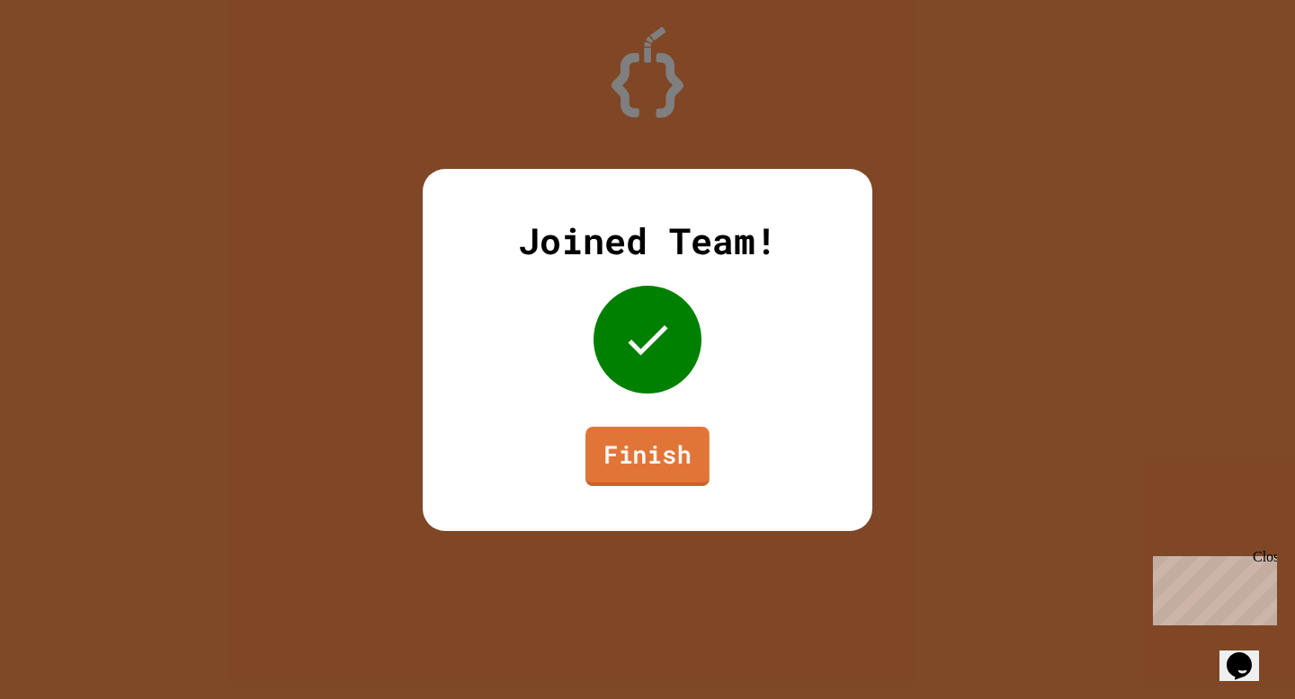
click at [614, 466] on link "Finish" at bounding box center [647, 455] width 124 height 59
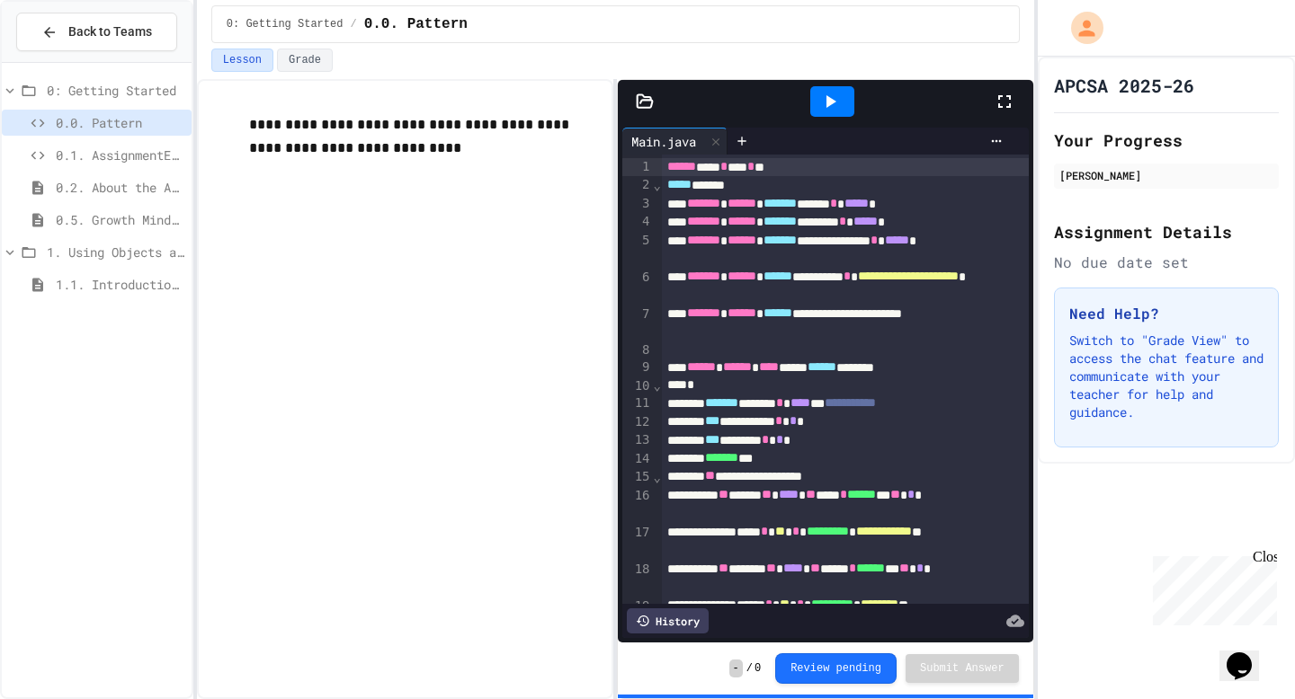
click at [131, 152] on span "0.1. AssignmentExample" at bounding box center [120, 155] width 129 height 19
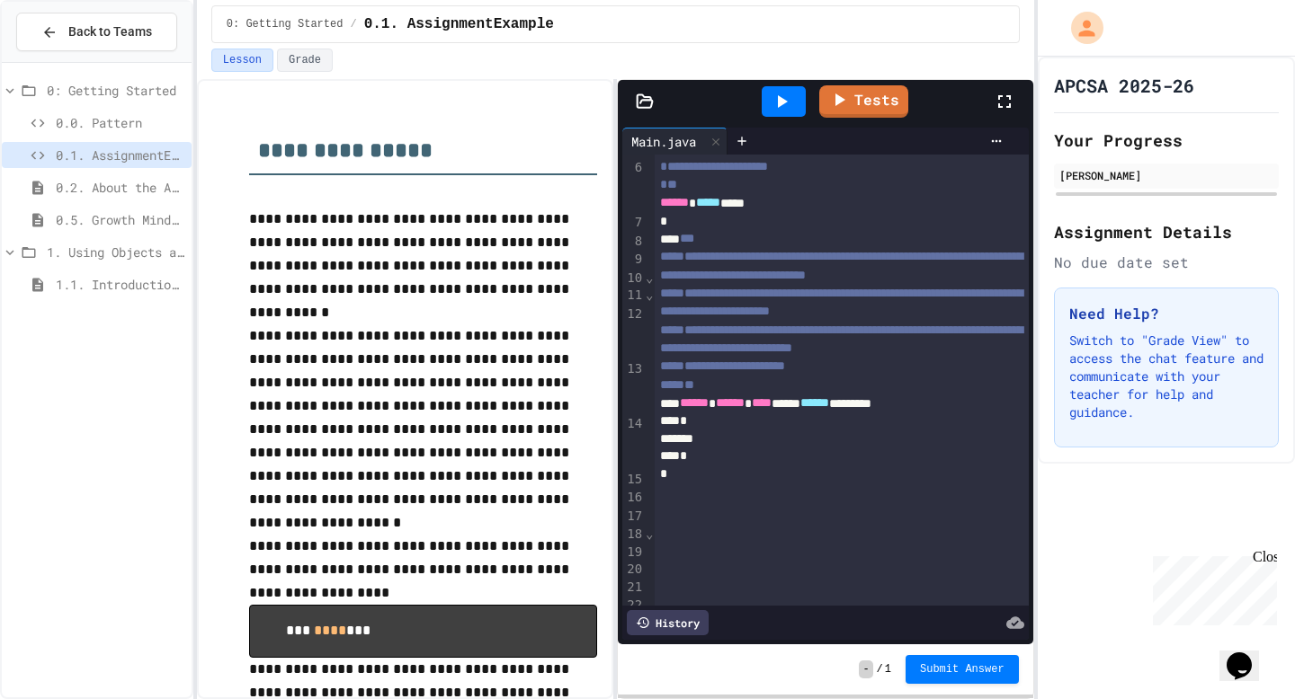
scroll to position [158, 0]
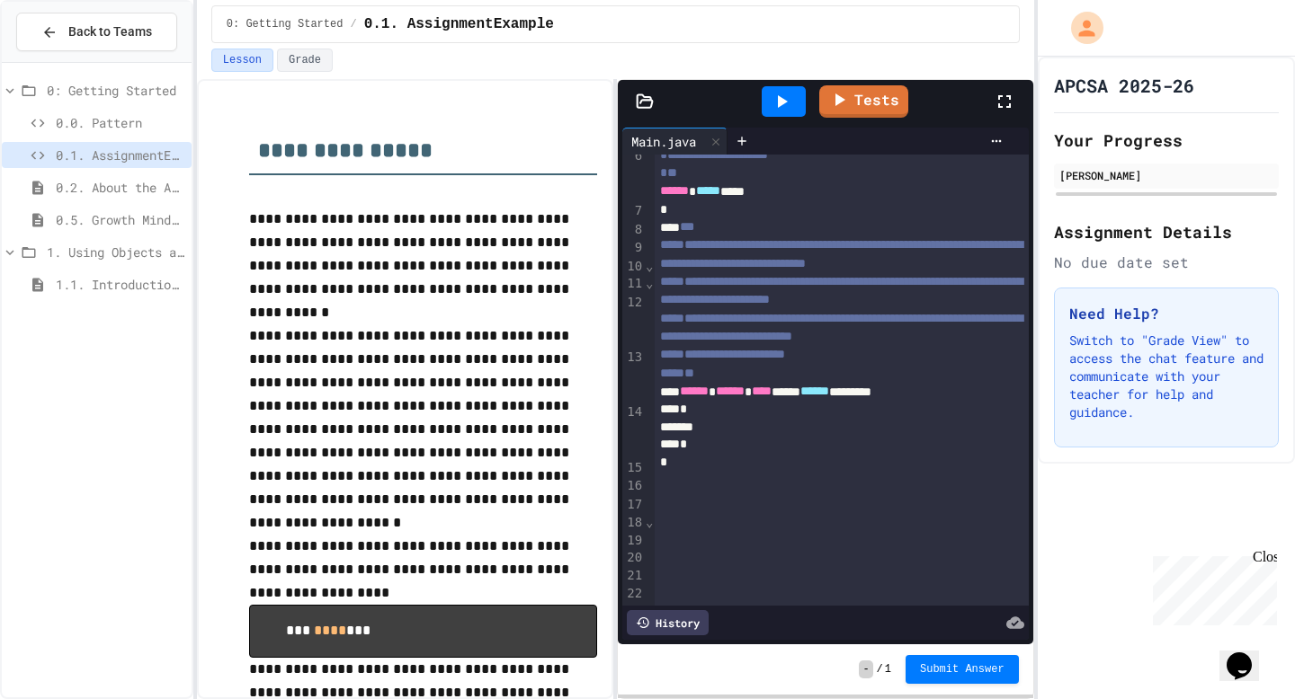
click at [831, 454] on div "*" at bounding box center [841, 445] width 374 height 18
click at [827, 437] on div at bounding box center [841, 428] width 374 height 18
click at [815, 437] on div at bounding box center [841, 428] width 374 height 18
click at [807, 437] on div at bounding box center [841, 428] width 374 height 18
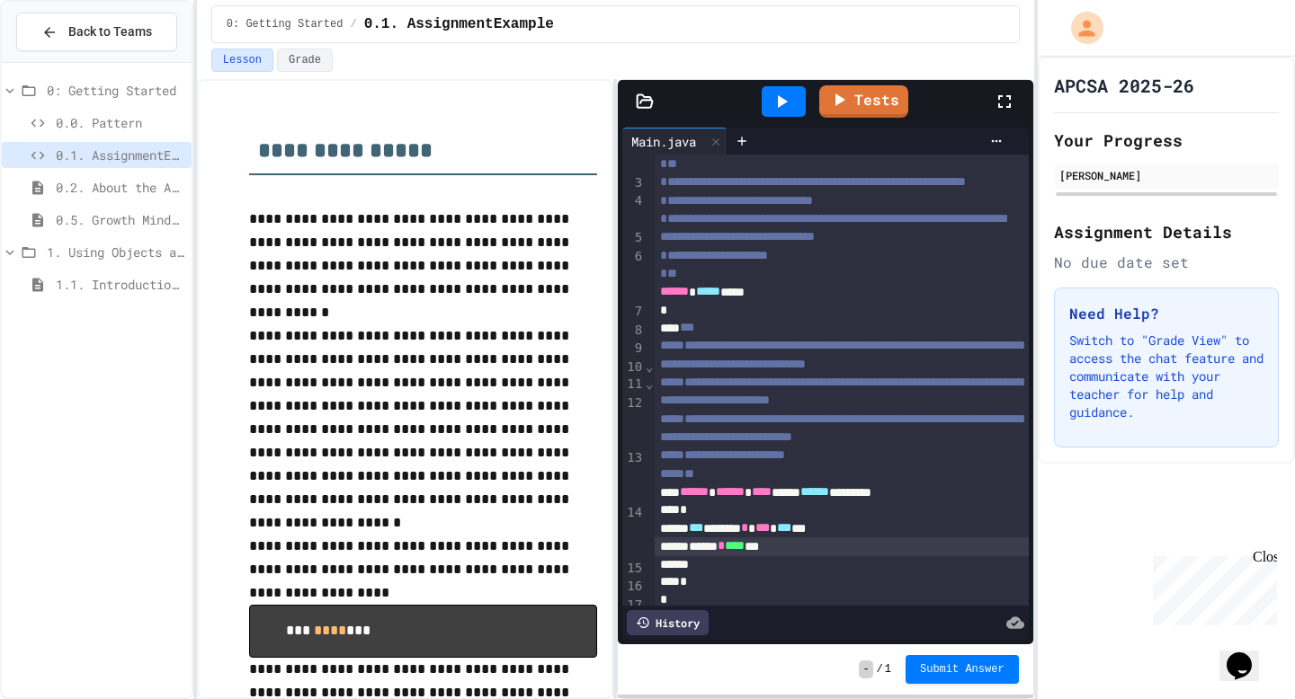
scroll to position [0, 0]
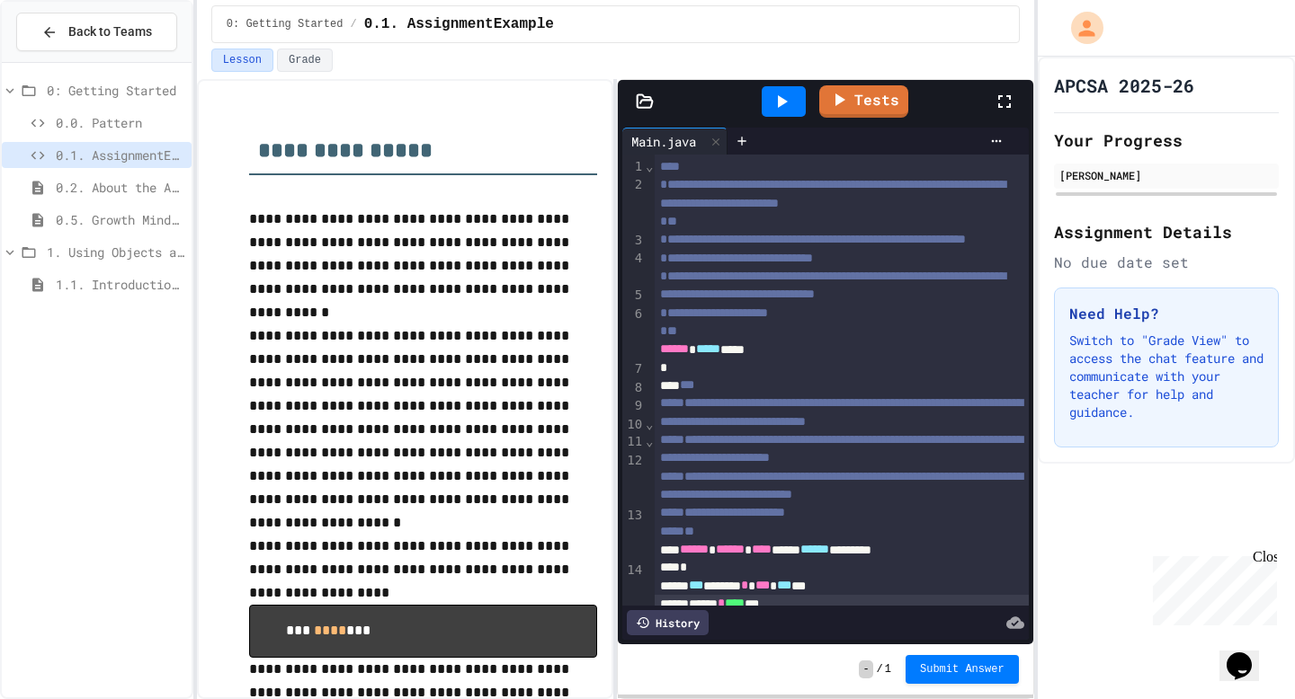
click at [652, 98] on icon at bounding box center [645, 102] width 18 height 18
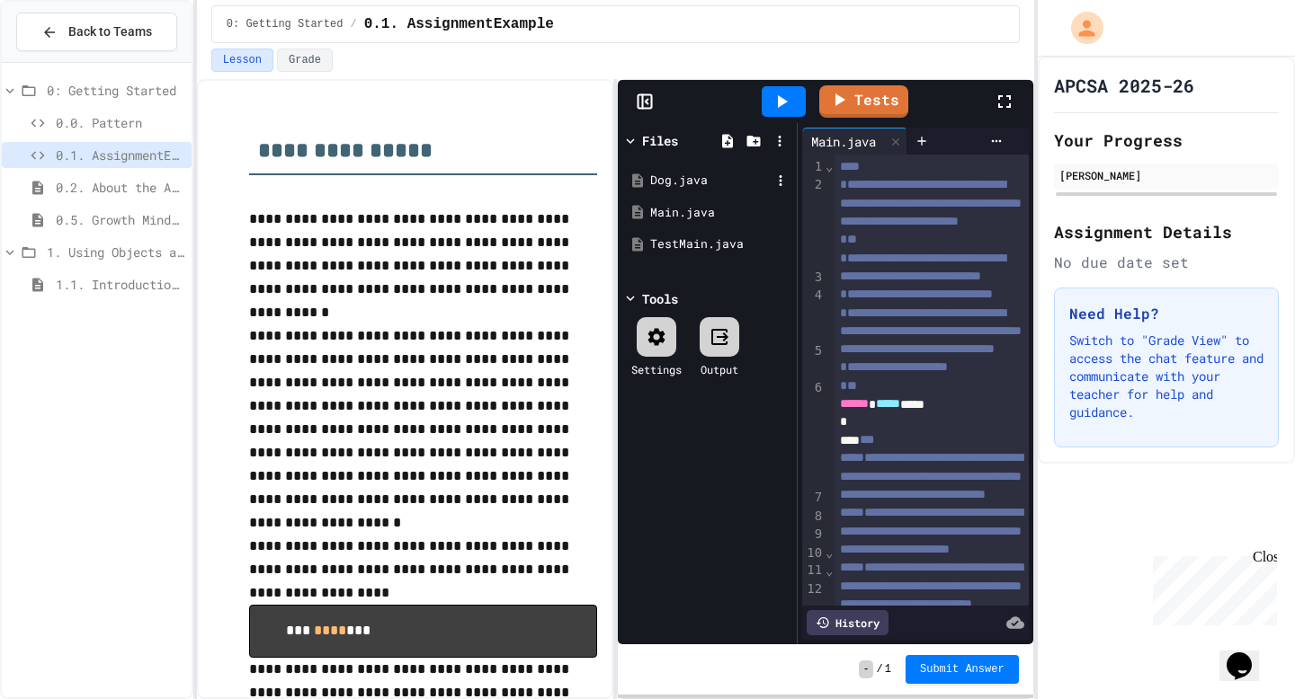
click at [663, 175] on div "Dog.java" at bounding box center [710, 181] width 120 height 18
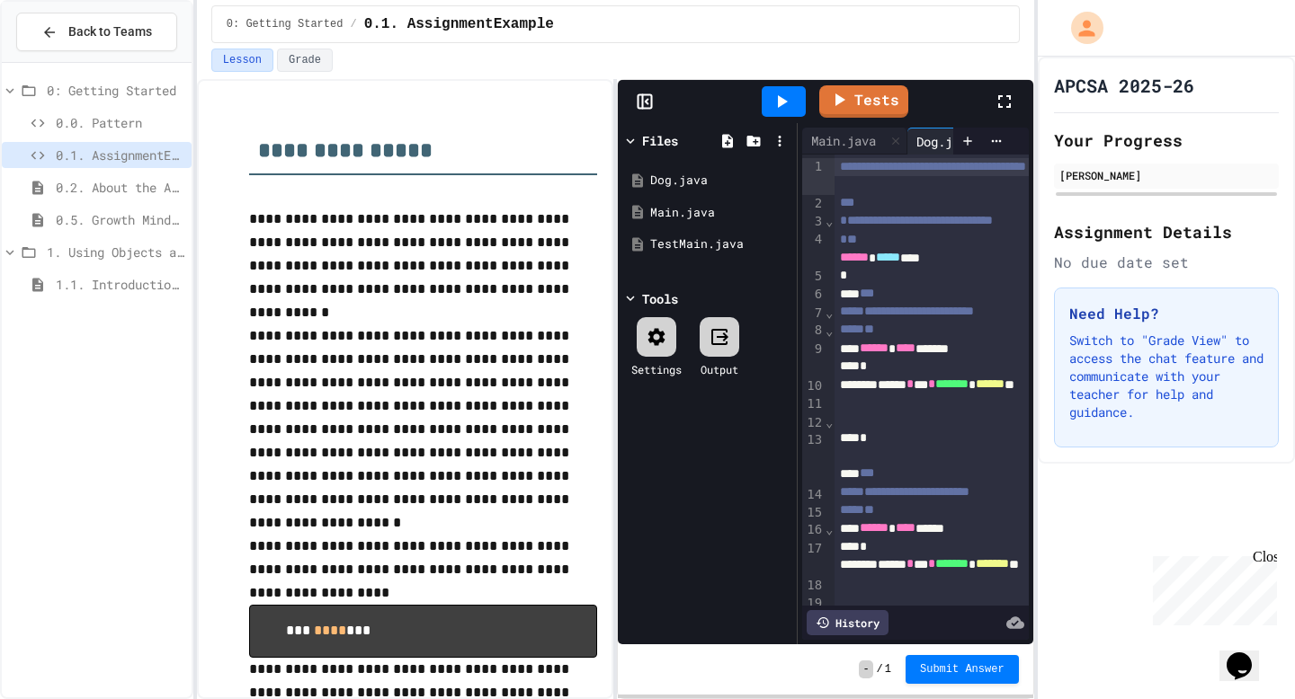
click at [646, 110] on icon at bounding box center [645, 102] width 18 height 18
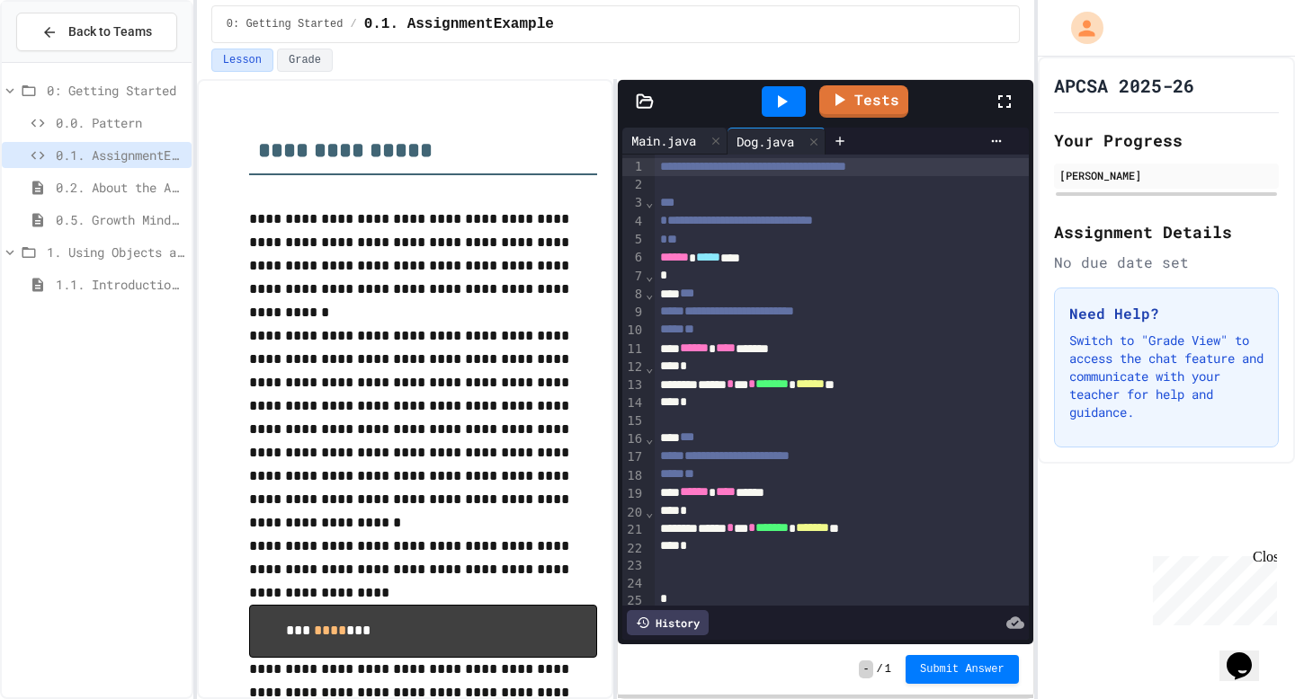
click at [675, 146] on div "Main.java" at bounding box center [663, 140] width 83 height 19
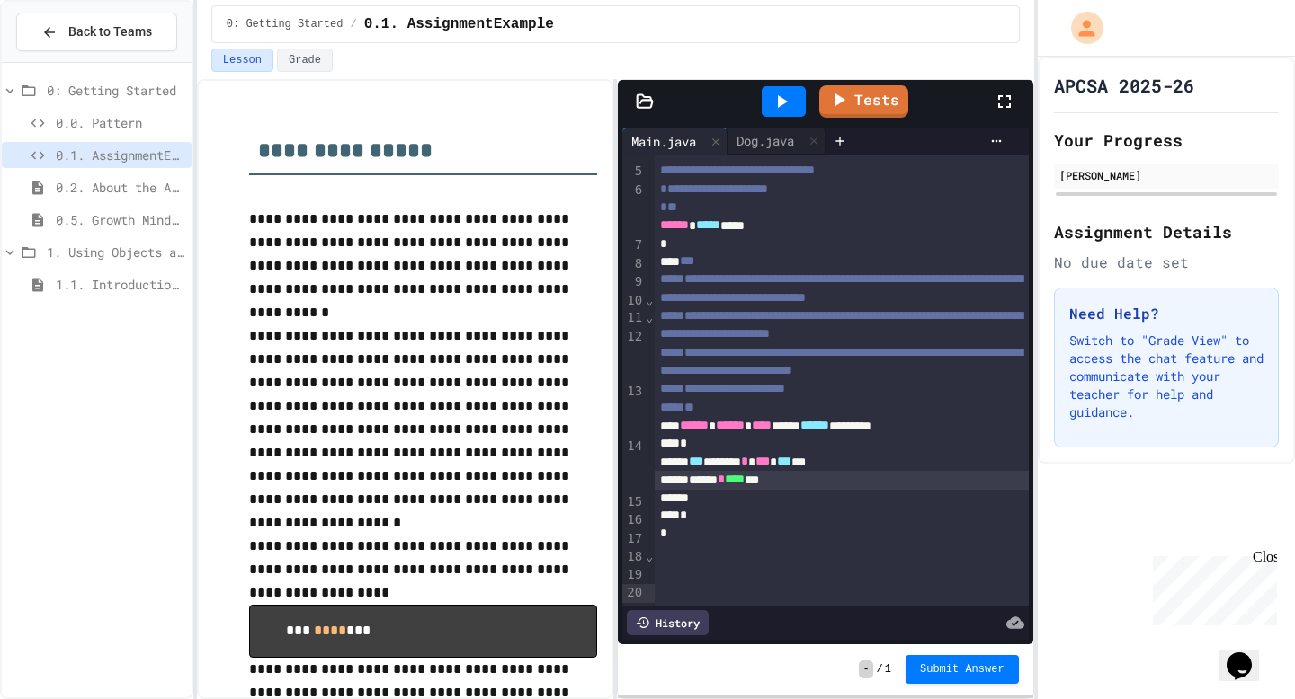
scroll to position [195, 0]
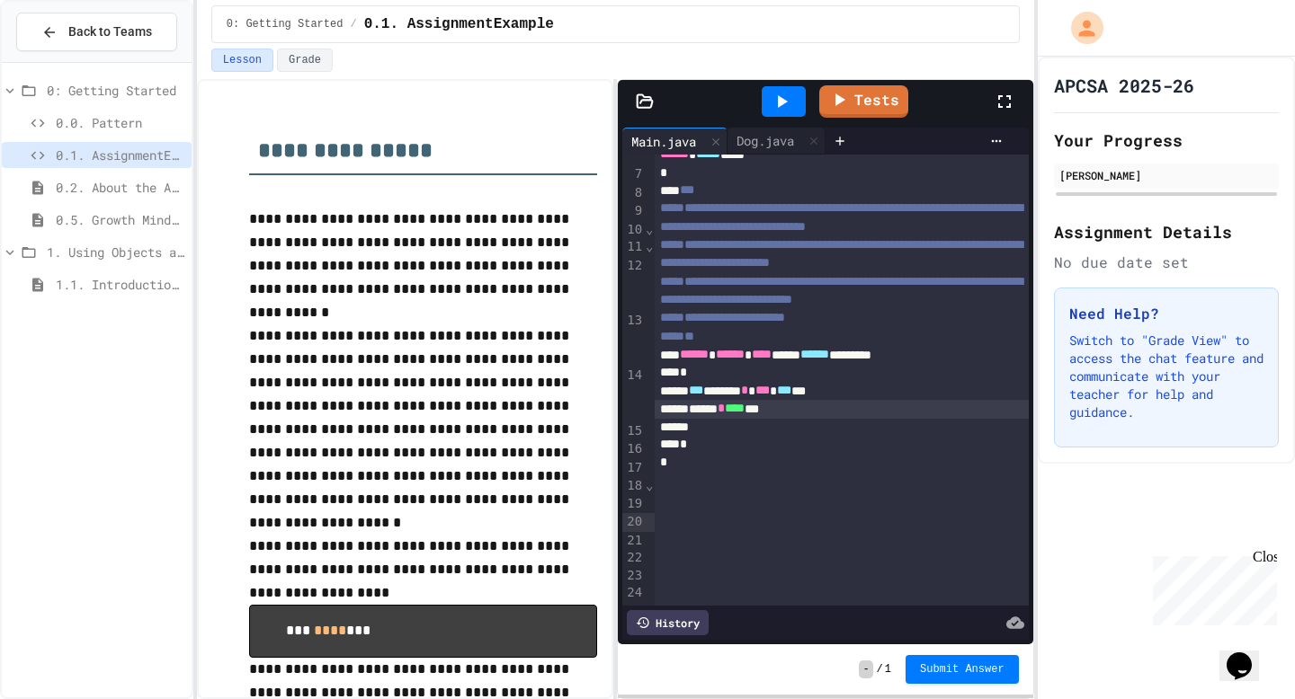
click at [853, 418] on div "****** * **** ***" at bounding box center [841, 409] width 374 height 18
click at [801, 92] on div at bounding box center [783, 101] width 44 height 31
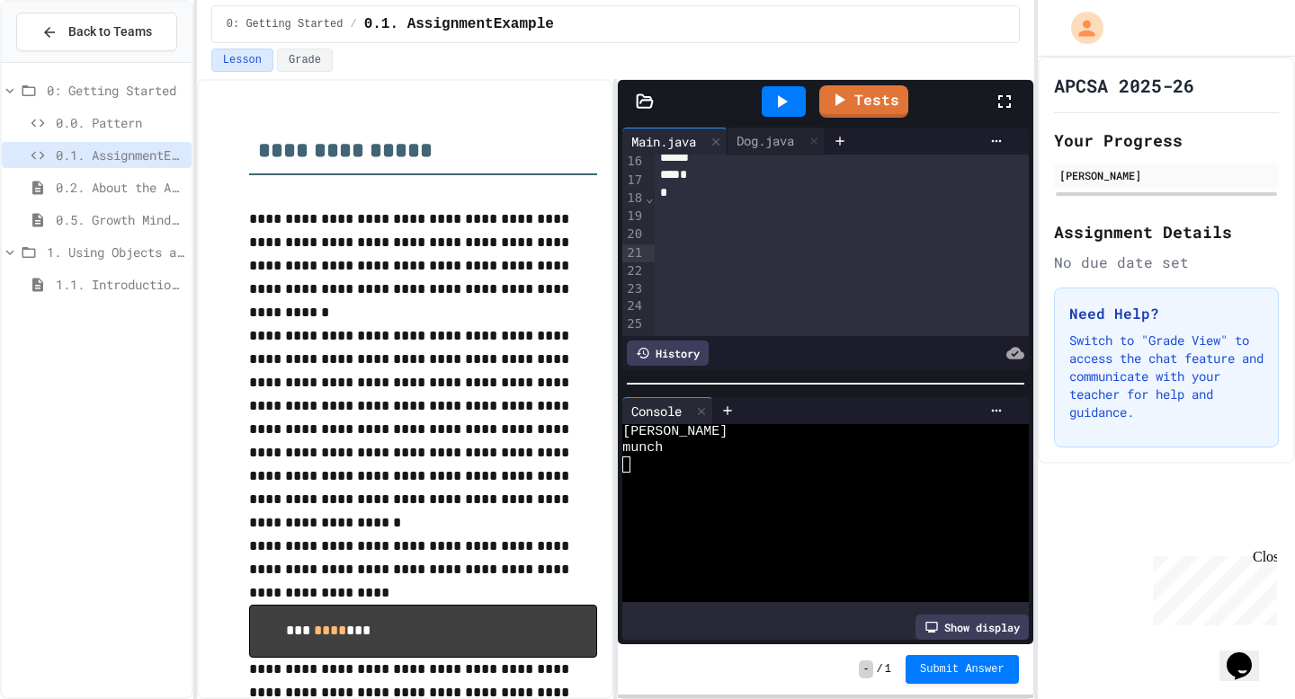
scroll to position [483, 0]
click at [811, 149] on div "****** * *** ***" at bounding box center [841, 140] width 374 height 18
click at [797, 101] on div at bounding box center [783, 101] width 44 height 31
click at [869, 100] on link "Tests" at bounding box center [864, 100] width 88 height 34
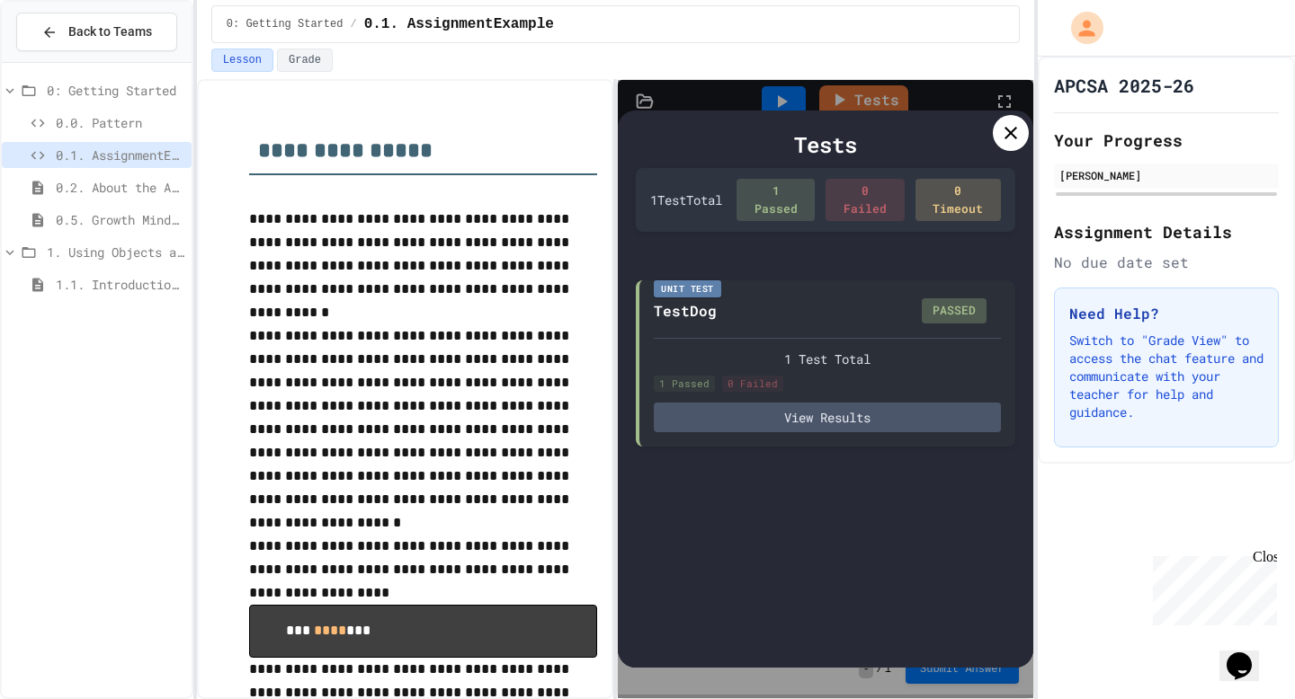
click at [1009, 137] on icon at bounding box center [1011, 133] width 22 height 22
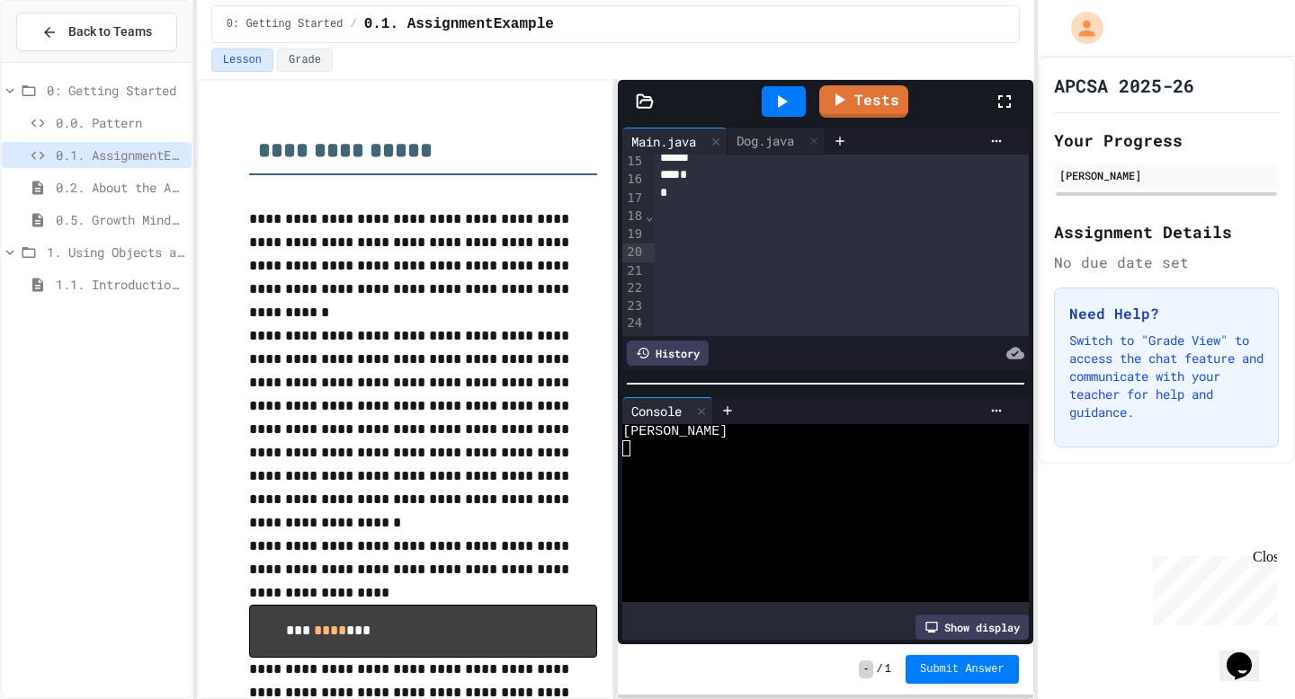
click at [967, 657] on button "Submit Answer" at bounding box center [961, 669] width 113 height 29
